Goal: Task Accomplishment & Management: Manage account settings

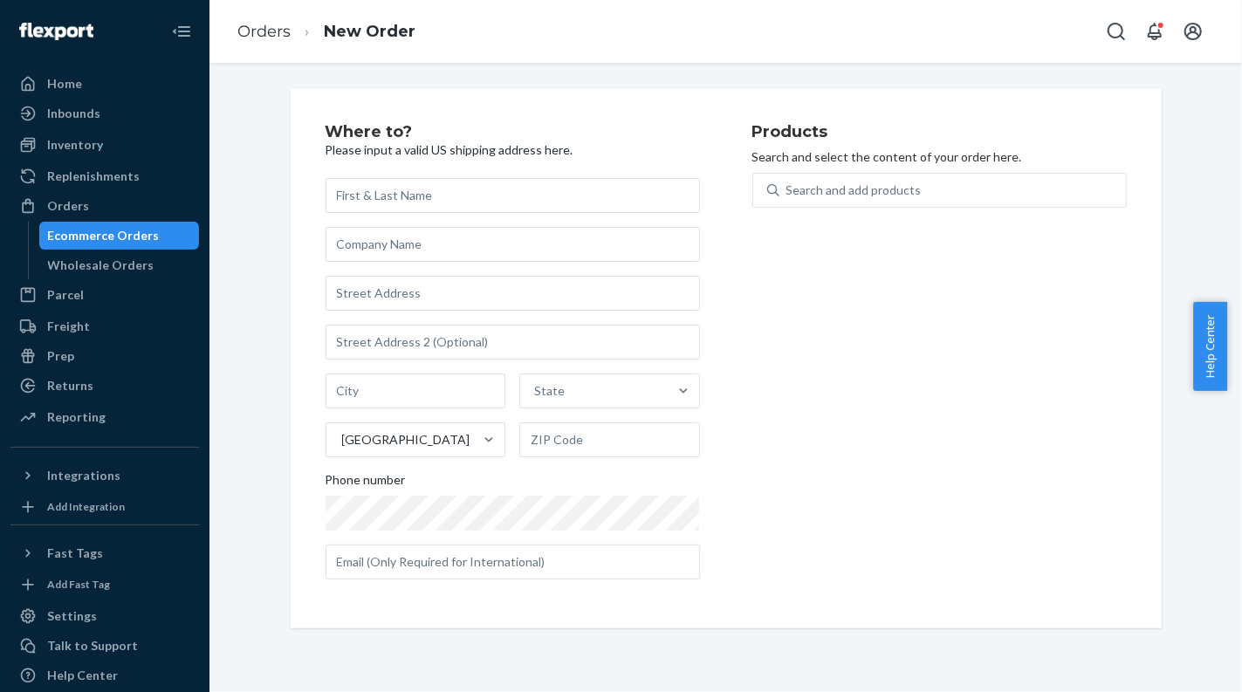
click at [91, 240] on div "Ecommerce Orders" at bounding box center [104, 235] width 112 height 17
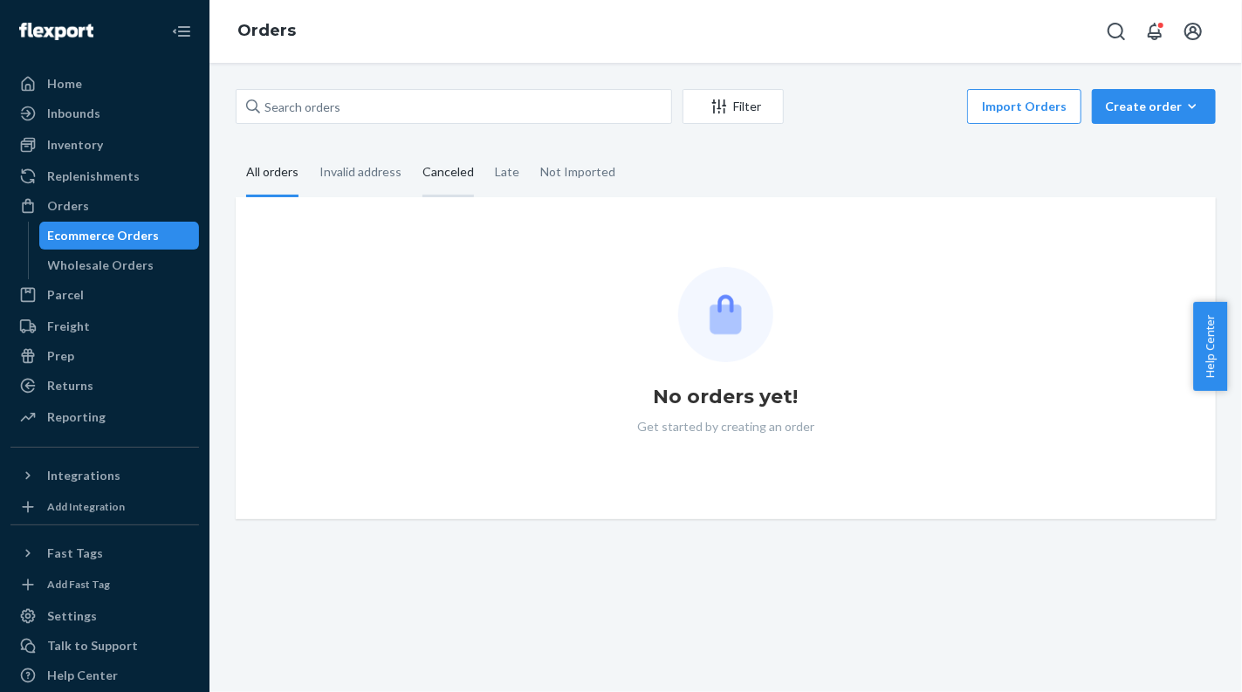
click at [455, 176] on div "Canceled" at bounding box center [447, 173] width 51 height 48
click at [412, 149] on input "Canceled" at bounding box center [412, 149] width 0 height 0
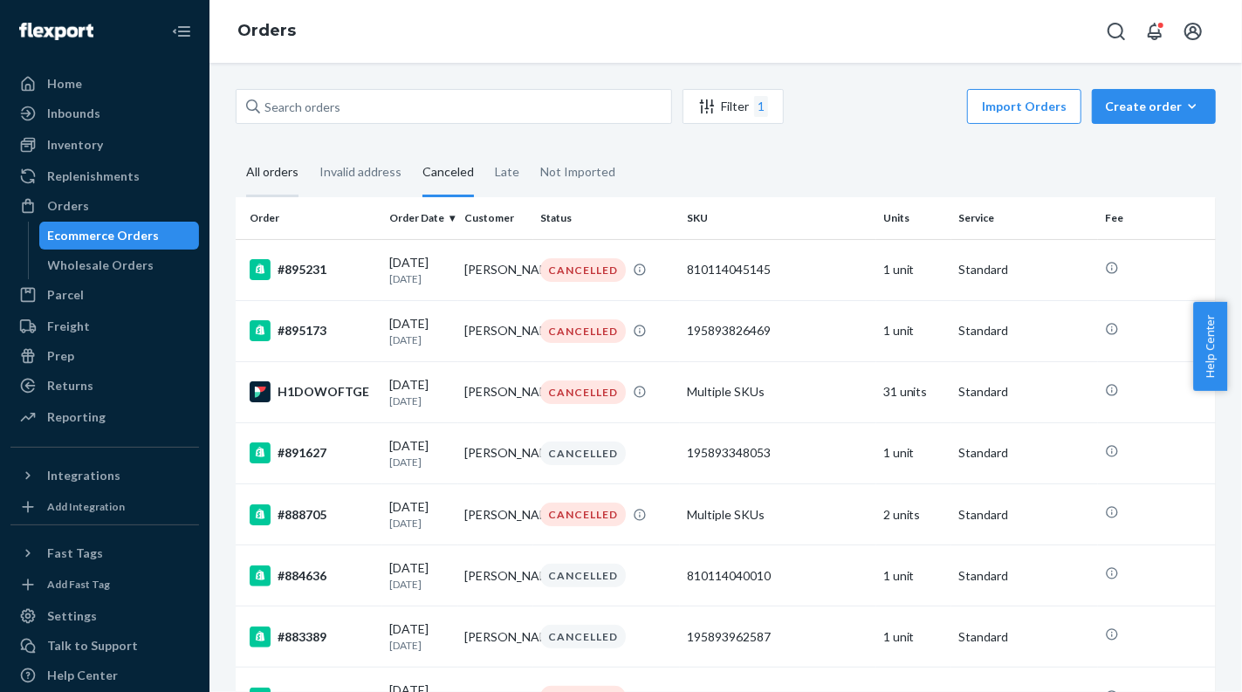
click at [256, 173] on div "All orders" at bounding box center [272, 173] width 52 height 48
click at [236, 149] on input "All orders" at bounding box center [236, 149] width 0 height 0
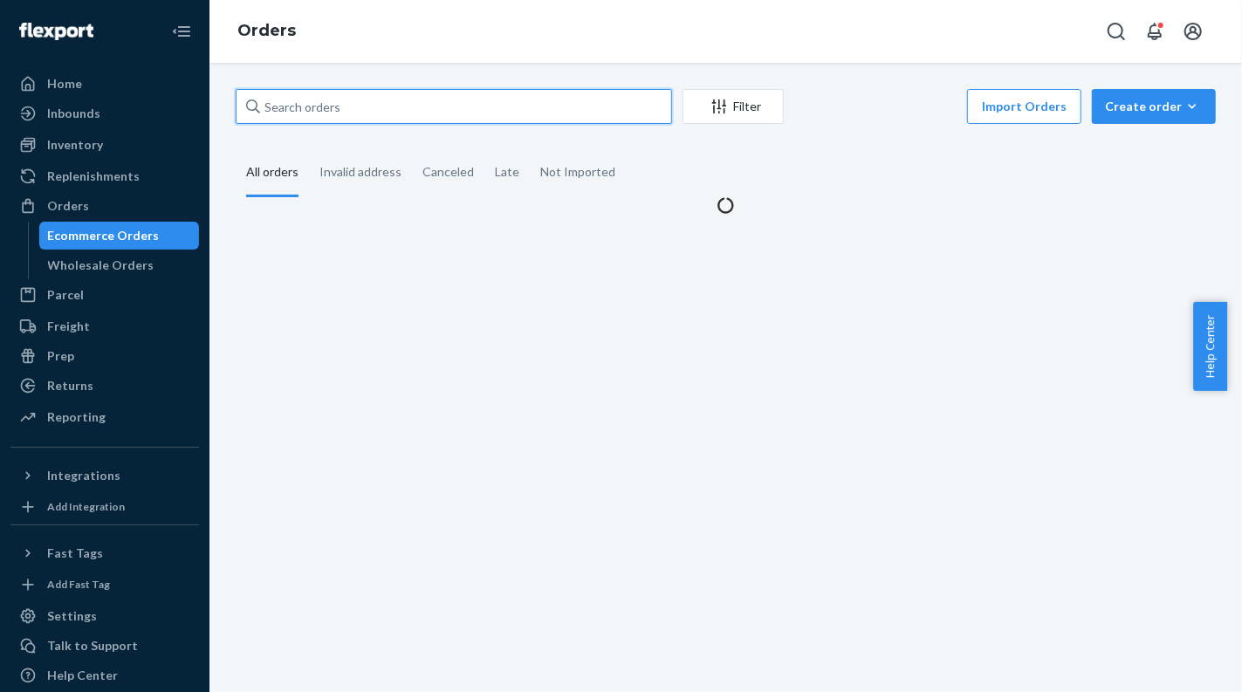
click at [315, 115] on input "text" at bounding box center [454, 106] width 436 height 35
paste input "[PERSON_NAME]"
type input "[PERSON_NAME]"
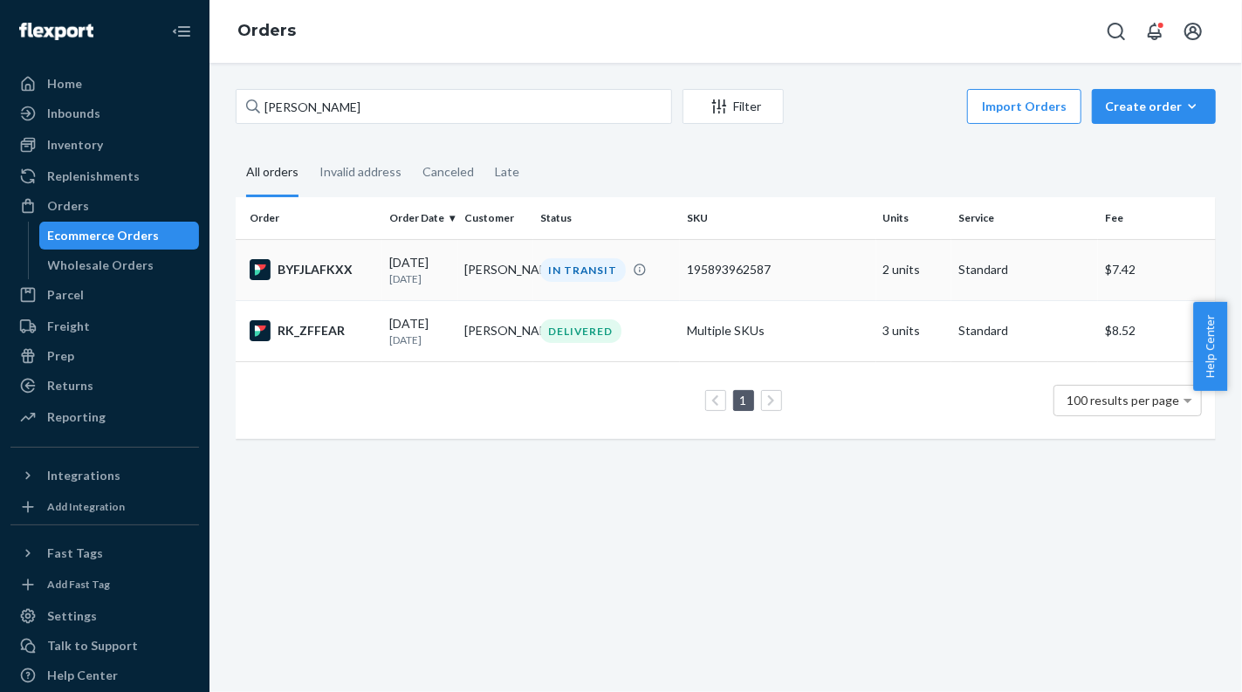
click at [470, 259] on td "[PERSON_NAME]" at bounding box center [495, 269] width 75 height 61
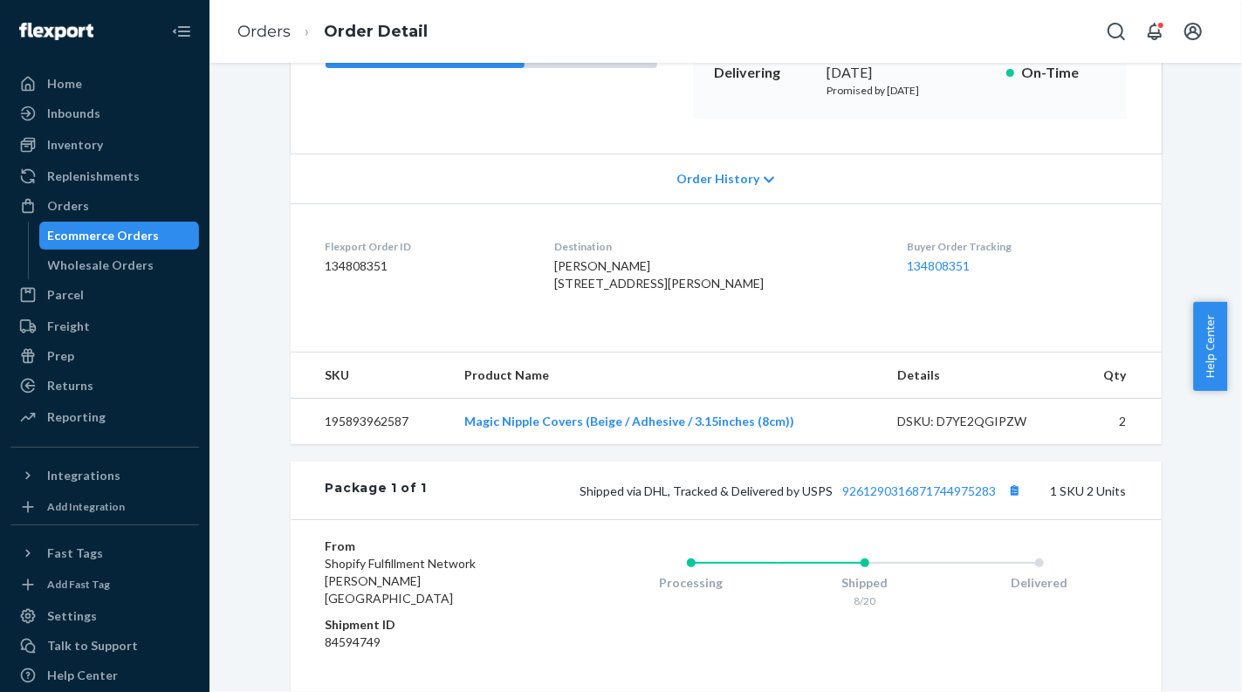
scroll to position [294, 0]
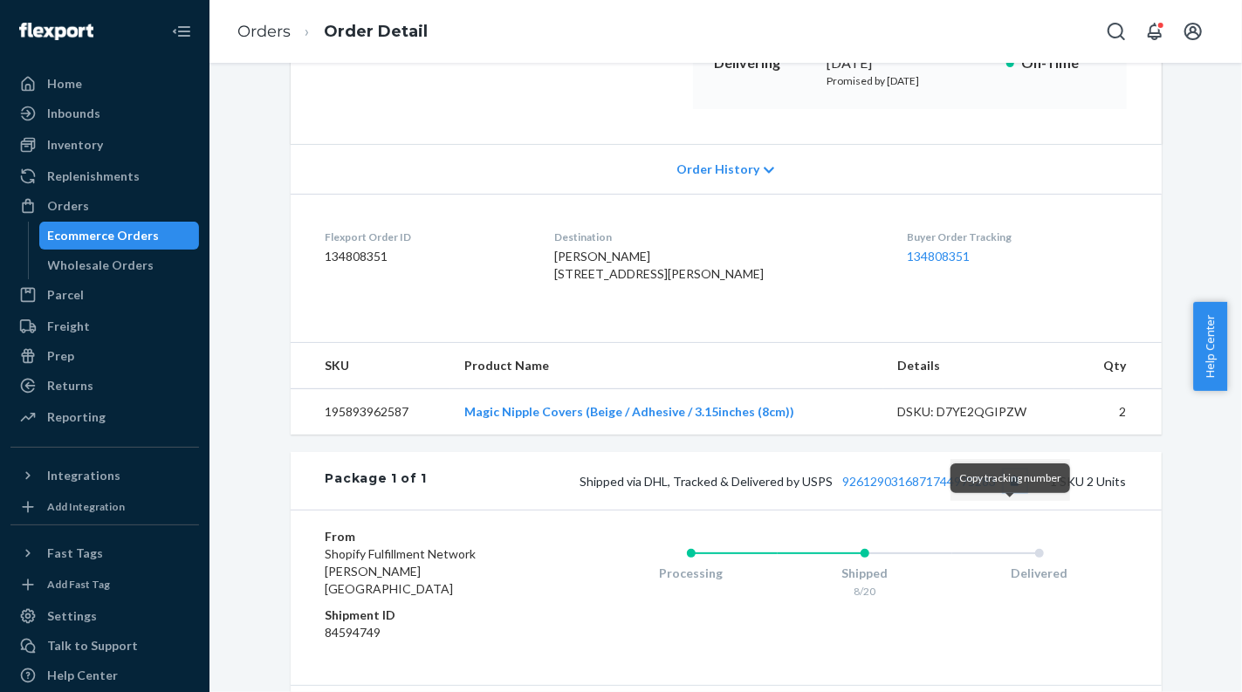
click at [1008, 492] on button "Copy tracking number" at bounding box center [1014, 480] width 23 height 23
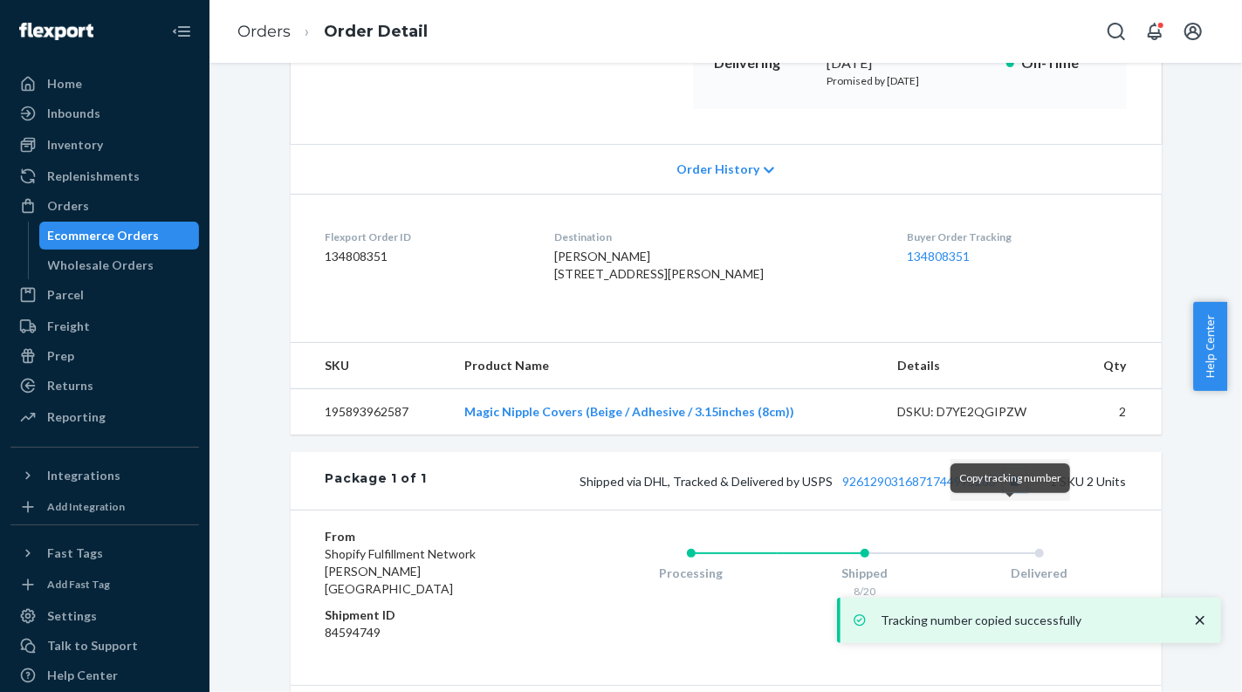
click at [1009, 492] on button "Copy tracking number" at bounding box center [1014, 480] width 23 height 23
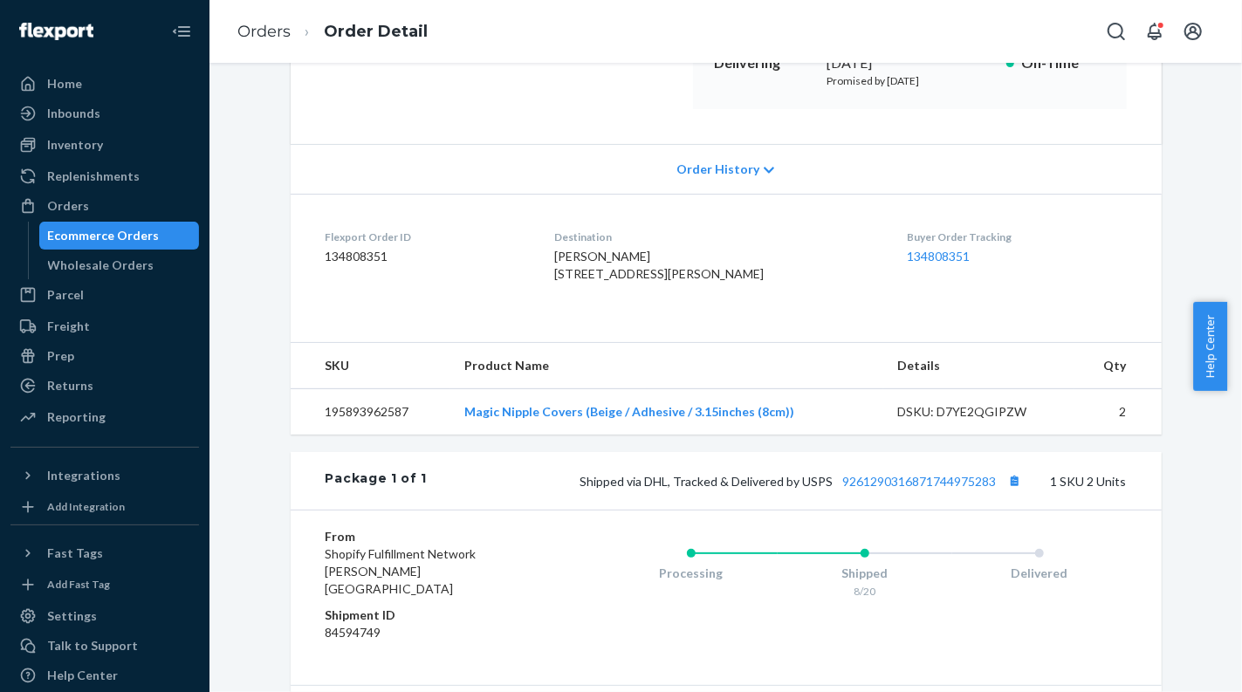
click at [175, 227] on div "Ecommerce Orders" at bounding box center [119, 235] width 157 height 24
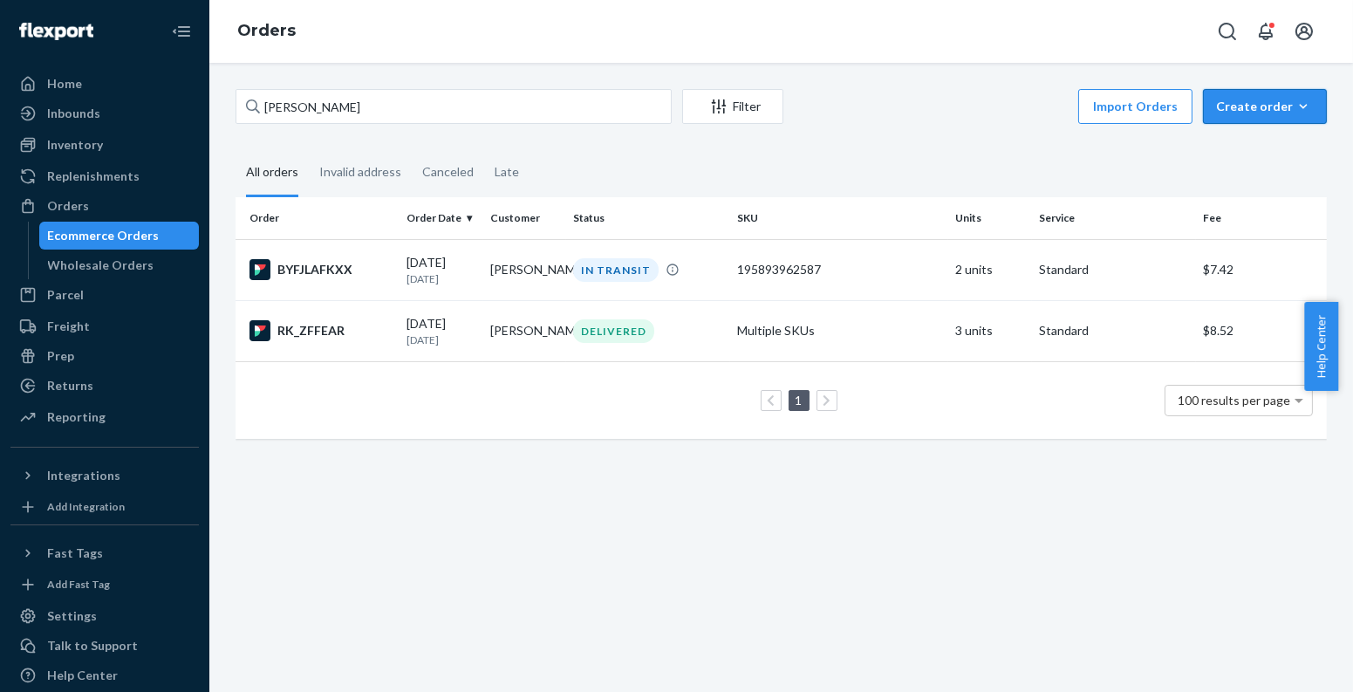
click at [1219, 106] on div "Create order" at bounding box center [1265, 106] width 98 height 17
click at [1226, 133] on span "Ecommerce order" at bounding box center [1219, 127] width 96 height 12
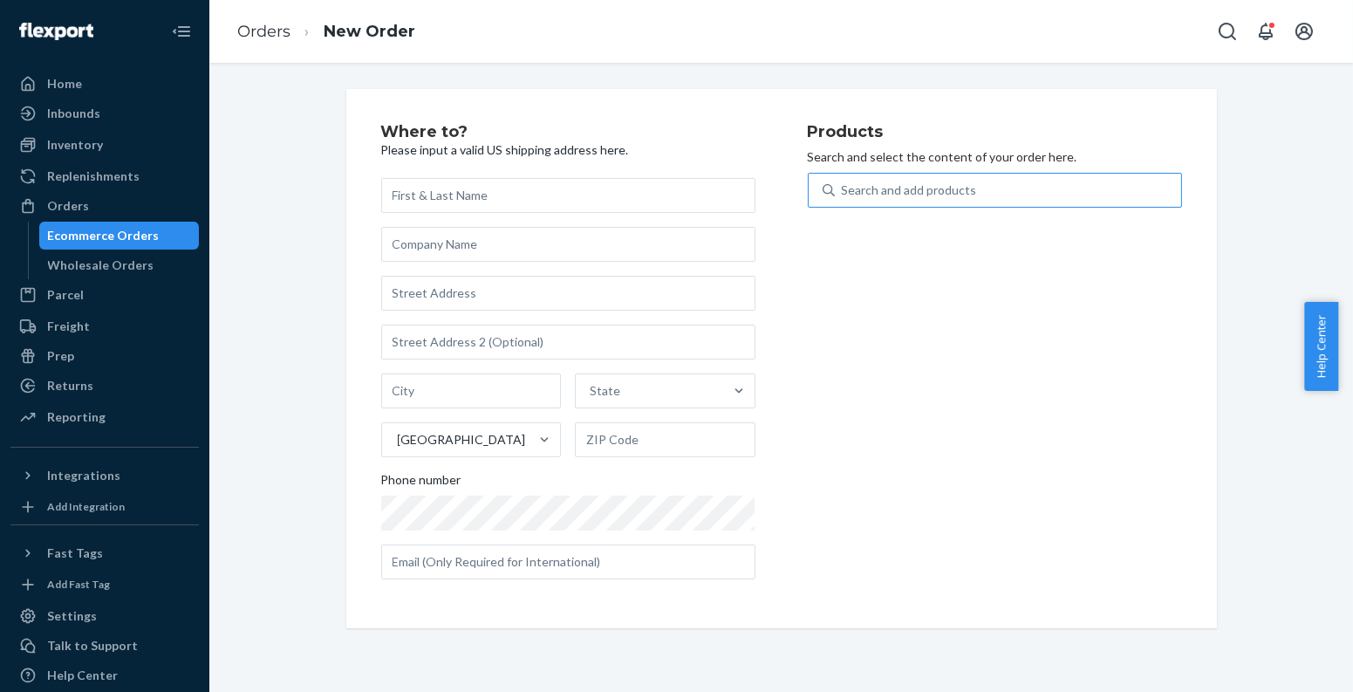
click at [1008, 195] on div "Search and add products" at bounding box center [1008, 190] width 346 height 31
click at [844, 195] on input "Search and add products" at bounding box center [843, 189] width 2 height 17
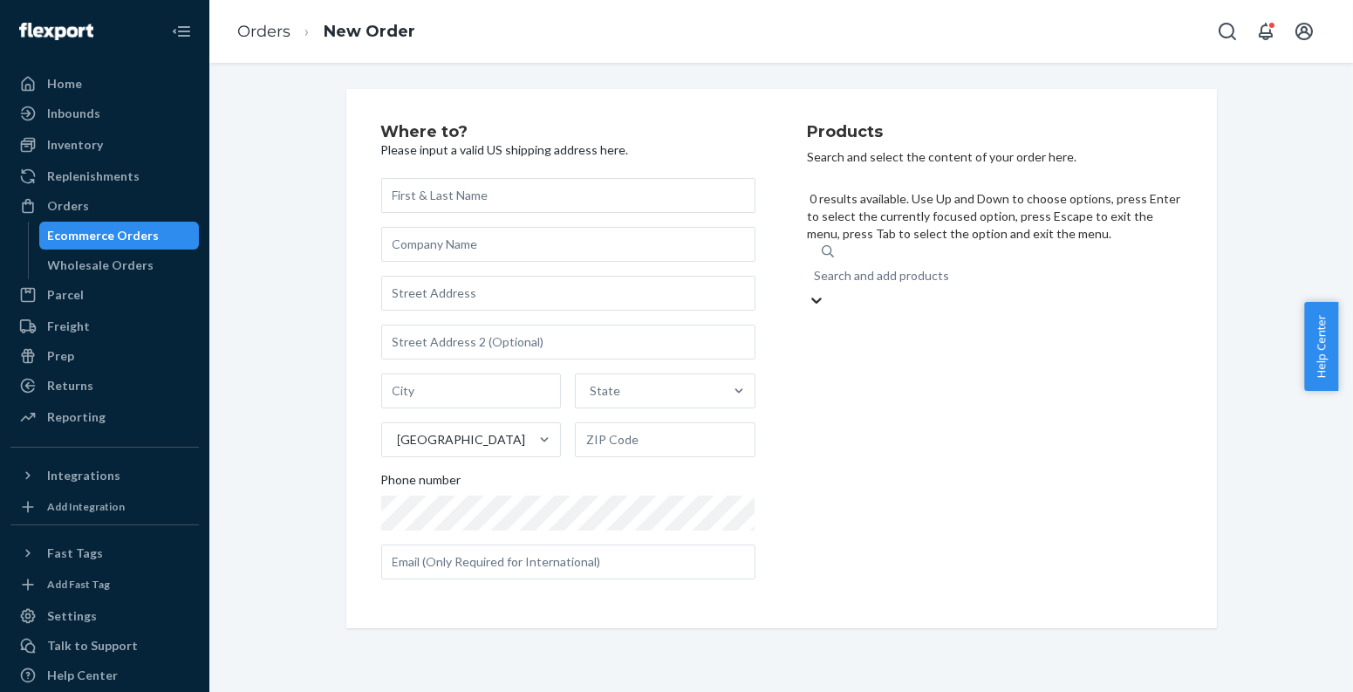
paste input "195893646968"
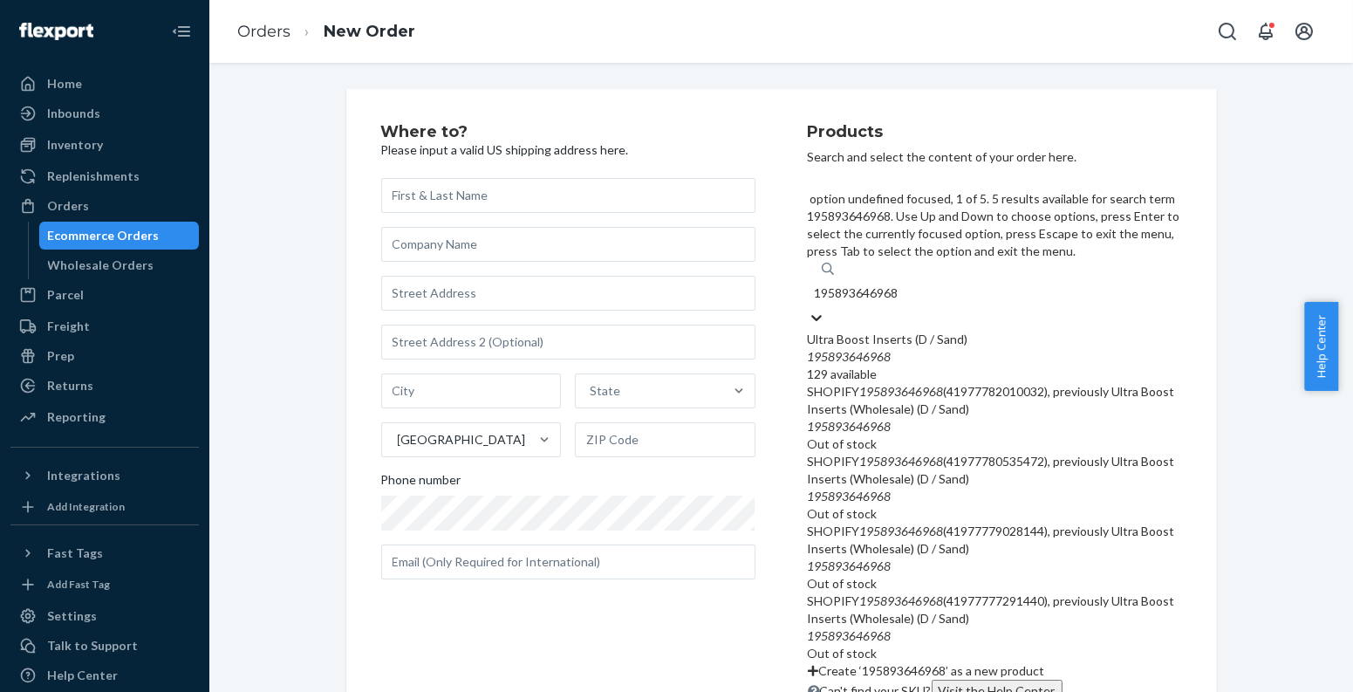
type input "195893646968"
